Goal: Transaction & Acquisition: Subscribe to service/newsletter

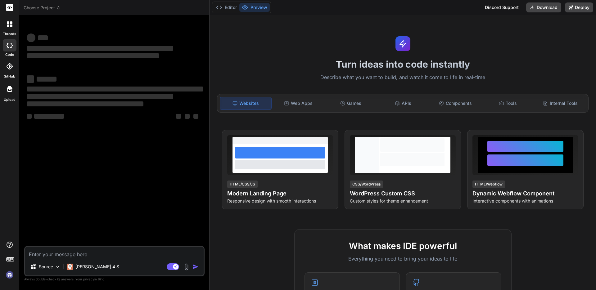
click at [149, 182] on div "‌ ‌ ‌ ‌ ‌ ‌ ‌ ‌ ‌ ‌ ‌ ‌ ‌ ‌" at bounding box center [114, 133] width 179 height 226
click at [6, 21] on div at bounding box center [9, 24] width 13 height 13
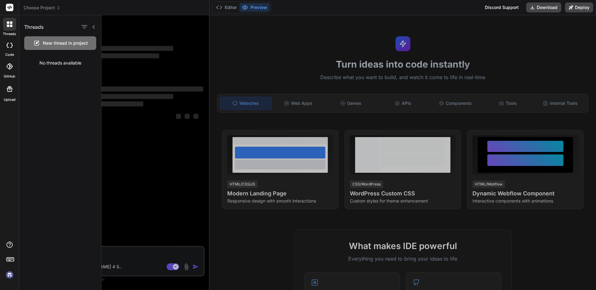
click at [10, 29] on div at bounding box center [9, 24] width 13 height 13
click at [10, 31] on div "threads" at bounding box center [9, 25] width 19 height 21
click at [16, 5] on div at bounding box center [9, 7] width 19 height 15
click at [15, 6] on div at bounding box center [9, 7] width 19 height 15
click at [13, 7] on rect at bounding box center [9, 7] width 7 height 7
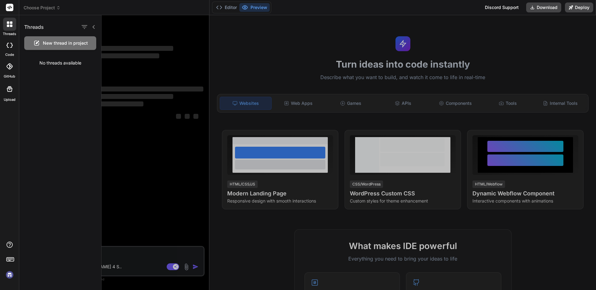
click at [12, 8] on rect at bounding box center [9, 7] width 7 height 7
click at [11, 61] on div at bounding box center [10, 67] width 14 height 14
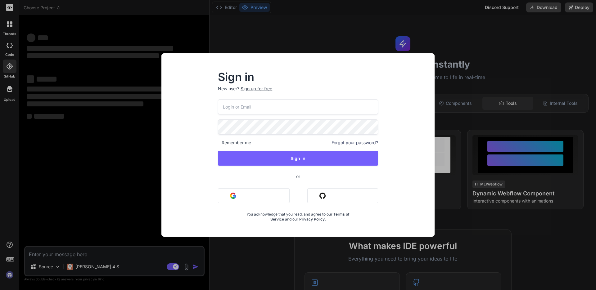
drag, startPoint x: 488, startPoint y: 106, endPoint x: 493, endPoint y: 108, distance: 4.9
click at [490, 106] on div "Sign in New user? Sign up for free Remember me Forgot your password? Sign In or…" at bounding box center [298, 145] width 596 height 290
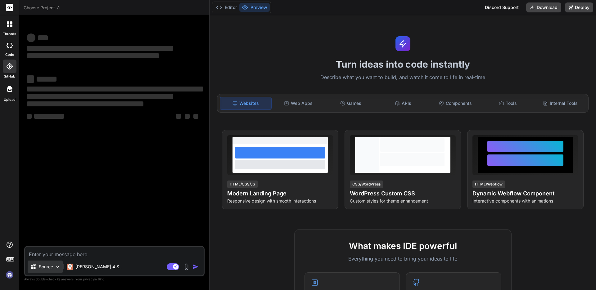
click at [54, 268] on div "Source" at bounding box center [45, 267] width 35 height 12
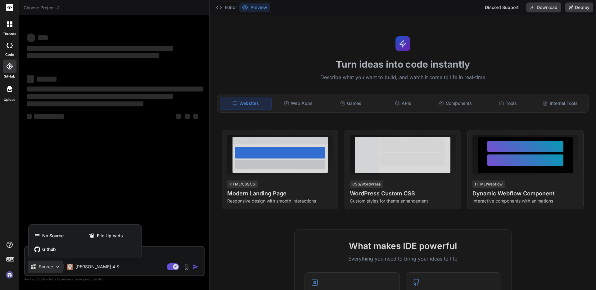
click at [89, 183] on div at bounding box center [298, 145] width 596 height 290
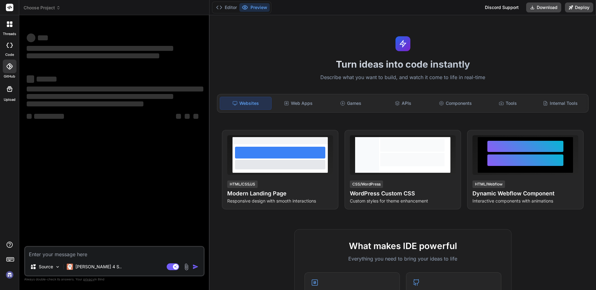
click at [80, 92] on div "‌ ‌ ‌" at bounding box center [115, 96] width 177 height 22
click at [121, 260] on div "Source Claude 4 S.. Agent Mode. When this toggle is activated, AI automatically…" at bounding box center [114, 261] width 180 height 30
click at [117, 253] on textarea at bounding box center [114, 252] width 178 height 11
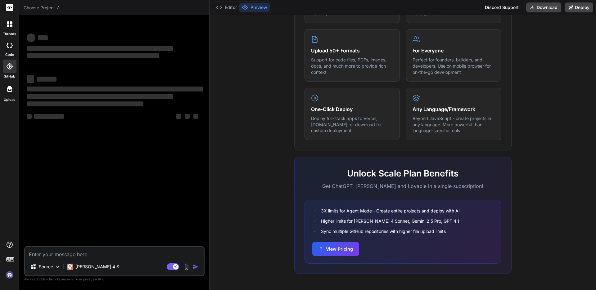
click at [530, 248] on div "What makes IDE powerful Everything you need to bring your ideas to life Create …" at bounding box center [402, 107] width 379 height 359
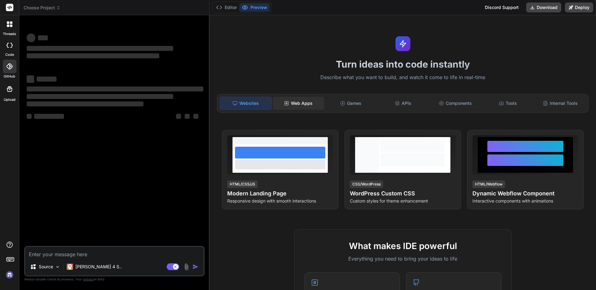
click at [310, 105] on div "Web Apps" at bounding box center [298, 103] width 51 height 13
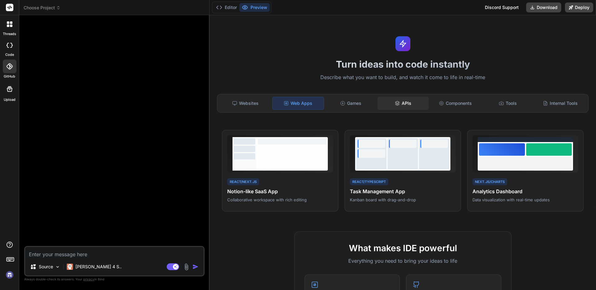
click at [388, 105] on div "APIs" at bounding box center [402, 103] width 51 height 13
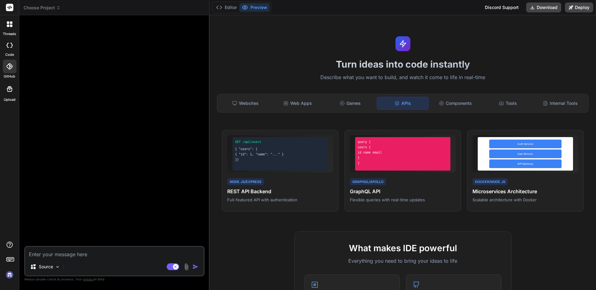
type textarea "x"
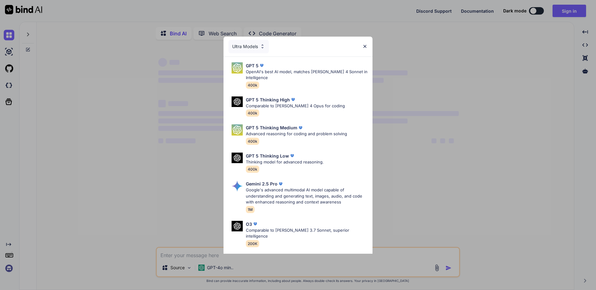
click at [237, 256] on div "Ultra Models GPT 5 OpenAI's best AI model, matches [PERSON_NAME] 4 Sonnet in In…" at bounding box center [298, 145] width 596 height 290
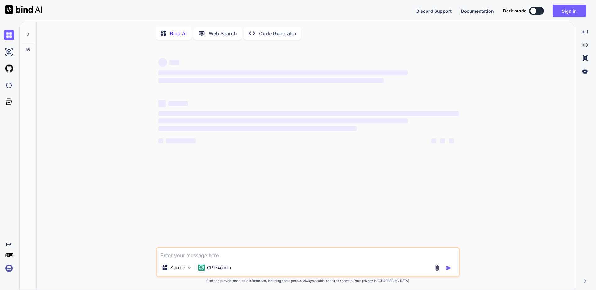
click at [212, 263] on div "Source GPT-4o min.." at bounding box center [308, 262] width 304 height 30
click at [211, 257] on textarea at bounding box center [308, 253] width 302 height 11
click at [8, 270] on img at bounding box center [9, 268] width 11 height 11
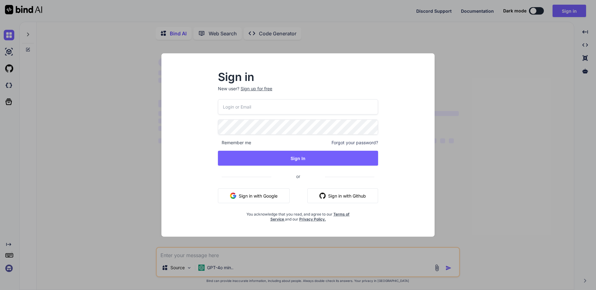
click at [340, 196] on button "Sign in with Github" at bounding box center [342, 195] width 71 height 15
click at [340, 198] on button "Sign in with Github" at bounding box center [342, 195] width 71 height 15
click at [275, 200] on button "Sign in with Google" at bounding box center [254, 195] width 72 height 15
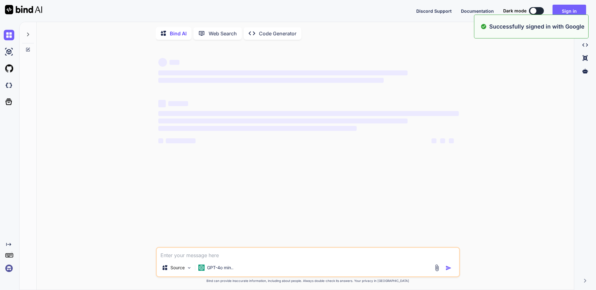
click at [8, 267] on img at bounding box center [9, 268] width 11 height 11
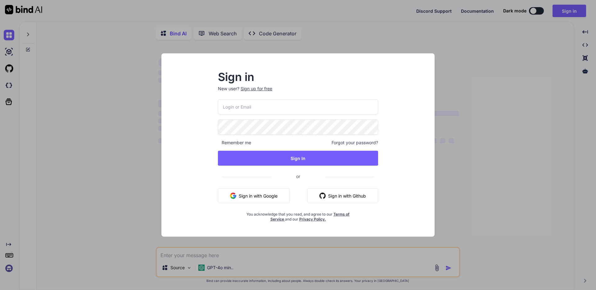
click at [8, 268] on div "Sign in New user? Sign up for free Remember me Forgot your password? Sign In or…" at bounding box center [298, 145] width 596 height 290
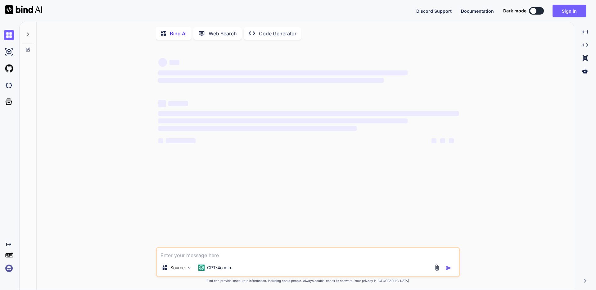
click at [12, 268] on img at bounding box center [9, 268] width 11 height 11
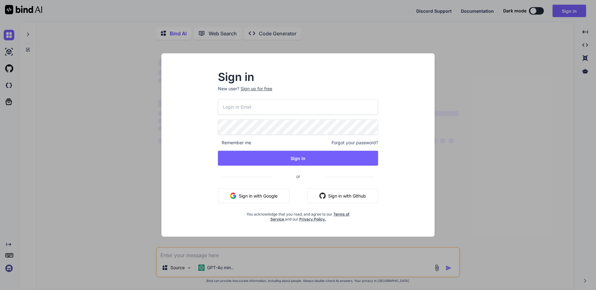
drag, startPoint x: 58, startPoint y: 96, endPoint x: 61, endPoint y: 96, distance: 3.1
click at [58, 96] on div "Sign in New user? Sign up for free Remember me Forgot your password? Sign In or…" at bounding box center [298, 145] width 596 height 290
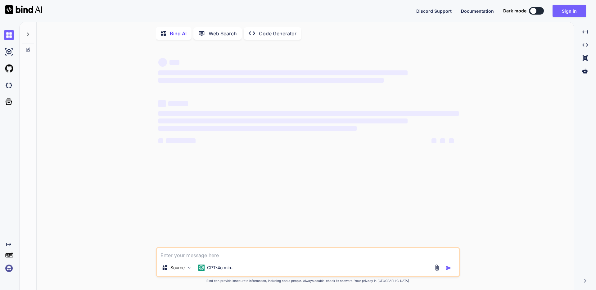
type textarea "x"
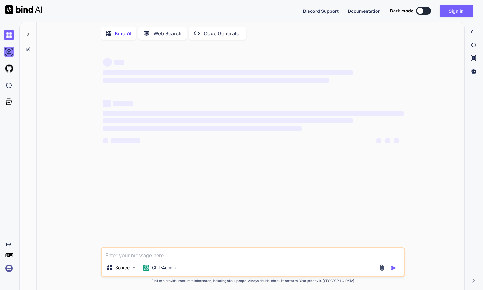
click at [9, 55] on img at bounding box center [9, 52] width 11 height 11
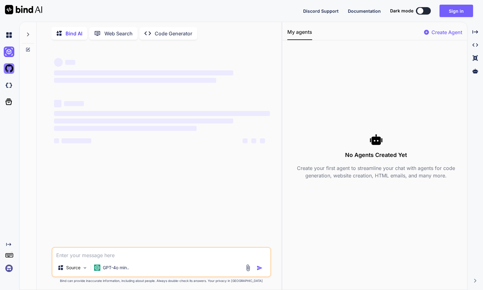
click at [10, 69] on img at bounding box center [9, 68] width 11 height 11
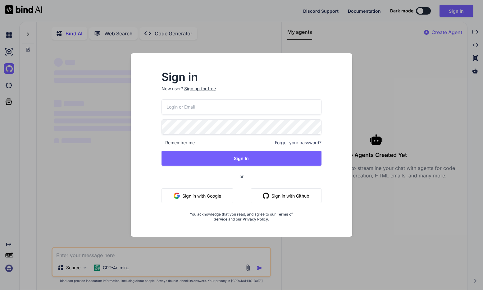
drag, startPoint x: 11, startPoint y: 85, endPoint x: 20, endPoint y: 91, distance: 11.6
click at [10, 82] on div "Sign in New user? Sign up for free Remember me Forgot your password? Sign In or…" at bounding box center [241, 145] width 483 height 290
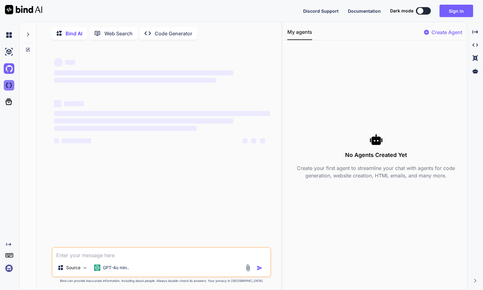
drag, startPoint x: 10, startPoint y: 94, endPoint x: 9, endPoint y: 88, distance: 5.7
click at [9, 92] on div at bounding box center [8, 68] width 17 height 83
click at [8, 93] on div at bounding box center [10, 85] width 13 height 17
click at [6, 103] on icon at bounding box center [9, 102] width 7 height 7
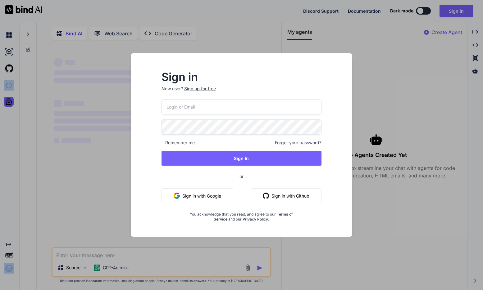
click at [291, 190] on button "Sign in with Github" at bounding box center [285, 195] width 71 height 15
click at [292, 192] on button "Sign in with Github" at bounding box center [285, 195] width 71 height 15
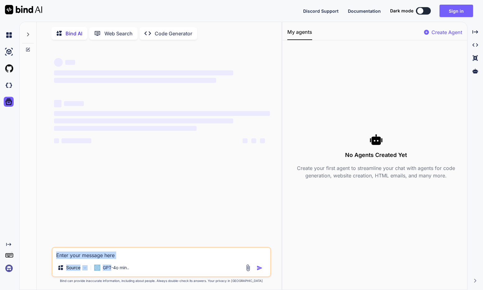
click at [112, 263] on div "Source GPT-4o min.." at bounding box center [161, 262] width 219 height 30
click at [163, 199] on div "‌ ‌ ‌ ‌ ‌ ‌ ‌ ‌ ‌ ‌ ‌ ‌ ‌ ‌" at bounding box center [162, 146] width 218 height 202
click at [134, 262] on div "Source GPT-4o min.." at bounding box center [161, 262] width 219 height 30
paste textarea "Build a metadata removal web application that can remove metadata from any file…"
type textarea "Build a metadata removal web application that can remove metadata from any file…"
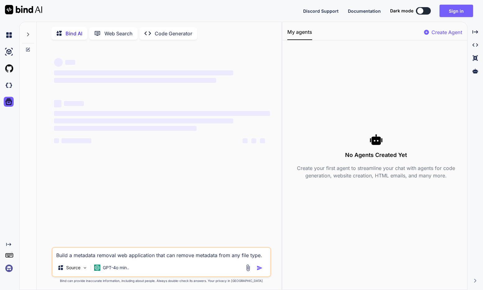
type textarea "x"
type textarea "Build a metadata removal web application that can remove metadata from any file…"
click at [122, 273] on div "GPT-4o min.." at bounding box center [112, 268] width 40 height 12
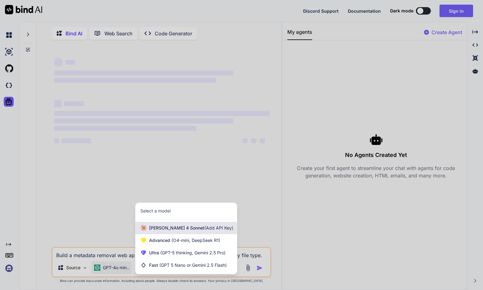
click at [190, 231] on span "[PERSON_NAME] 4 Sonnet (Add API Key)" at bounding box center [191, 228] width 84 height 6
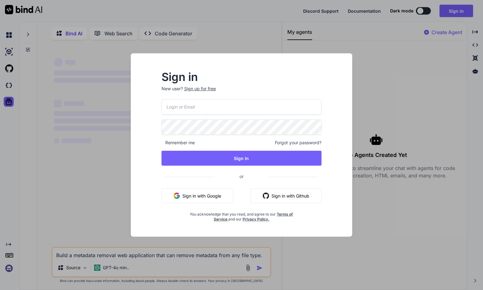
click at [271, 200] on button "Sign in with Github" at bounding box center [285, 195] width 71 height 15
click at [394, 86] on div "No Agents Created Yet Create your first agent to streamline your chat with agen…" at bounding box center [375, 156] width 177 height 222
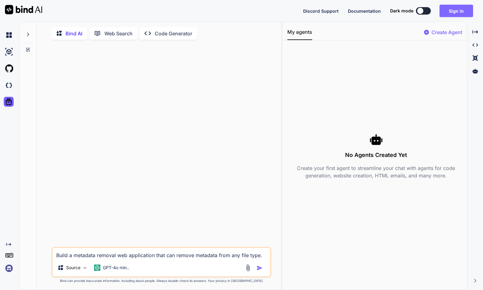
click at [453, 10] on button "Sign in" at bounding box center [456, 11] width 34 height 12
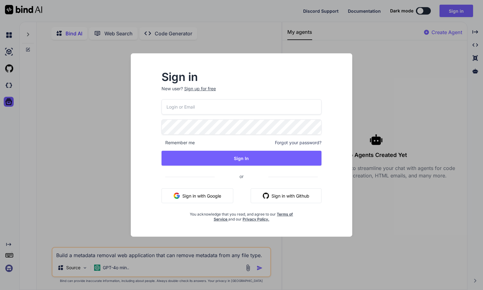
click at [220, 190] on button "Sign in with Google" at bounding box center [197, 195] width 72 height 15
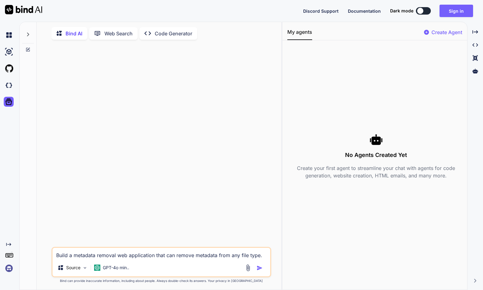
type textarea "x"
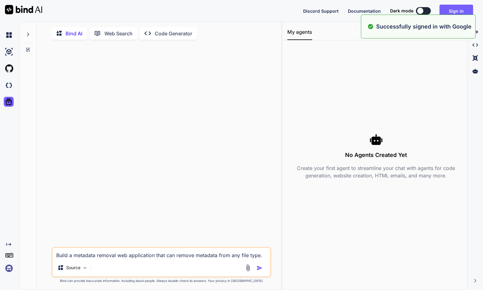
click at [6, 273] on img at bounding box center [9, 268] width 11 height 11
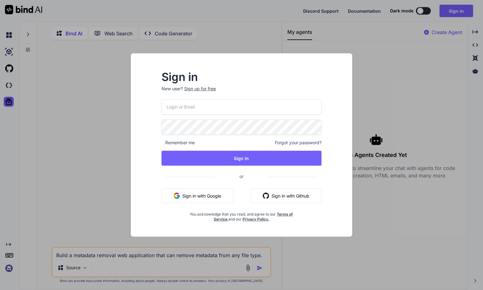
click at [470, 159] on div "Sign in New user? Sign up for free Remember me Forgot your password? Sign In or…" at bounding box center [241, 145] width 483 height 290
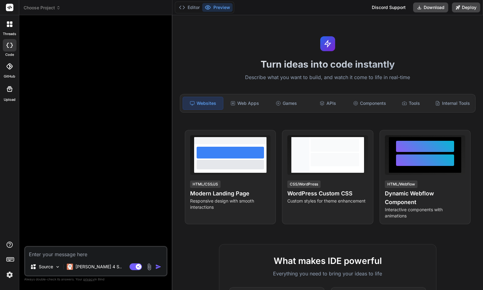
type textarea "x"
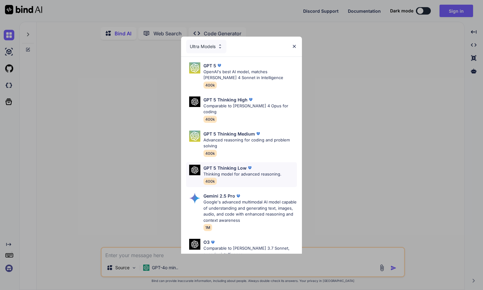
scroll to position [69, 0]
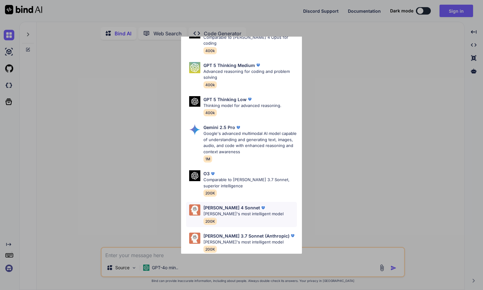
click at [233, 211] on p "Claude's most intelligent model" at bounding box center [243, 214] width 80 height 6
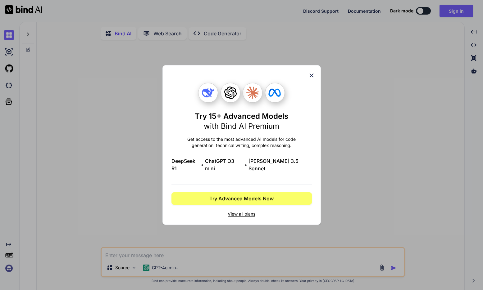
scroll to position [0, 0]
click at [244, 215] on div "Try 15+ Advanced Models with Bind AI Premium Get access to the most advanced AI…" at bounding box center [241, 144] width 140 height 159
click at [239, 212] on span "View all plans" at bounding box center [241, 214] width 140 height 6
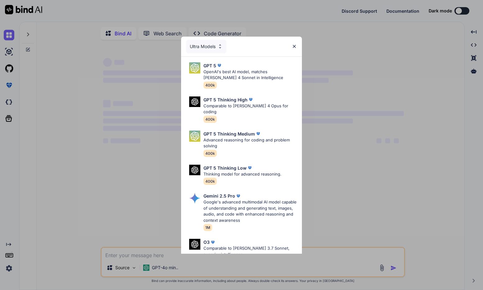
type textarea "x"
